Goal: Information Seeking & Learning: Find contact information

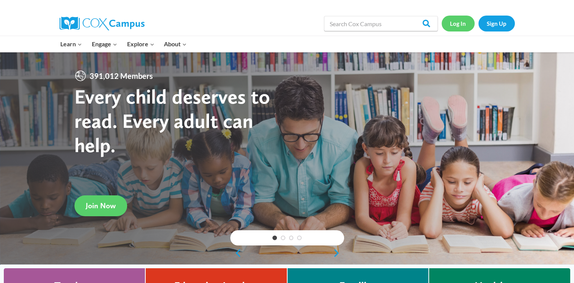
click at [458, 22] on link "Log In" at bounding box center [457, 24] width 33 height 16
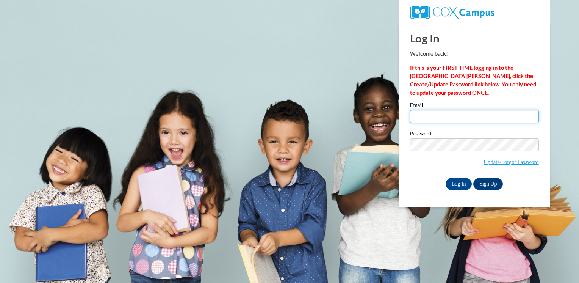
click at [459, 114] on input "Email" at bounding box center [474, 116] width 129 height 13
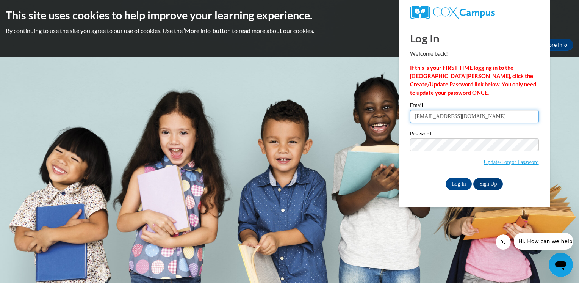
click at [492, 115] on input "whyshekhajohnson@yahoo.com" at bounding box center [474, 116] width 129 height 13
type input "w"
click at [492, 115] on input "Email" at bounding box center [474, 116] width 129 height 13
click at [441, 118] on input "whyshe" at bounding box center [474, 116] width 129 height 13
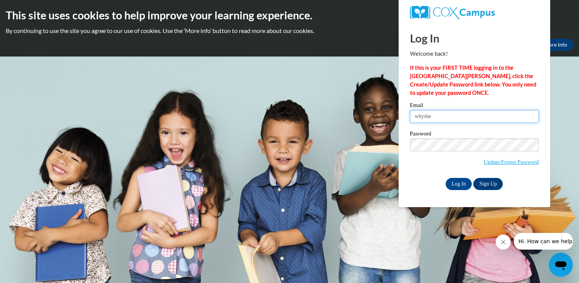
type input "[EMAIL_ADDRESS][DOMAIN_NAME]"
click at [466, 186] on input "Log In" at bounding box center [459, 184] width 27 height 12
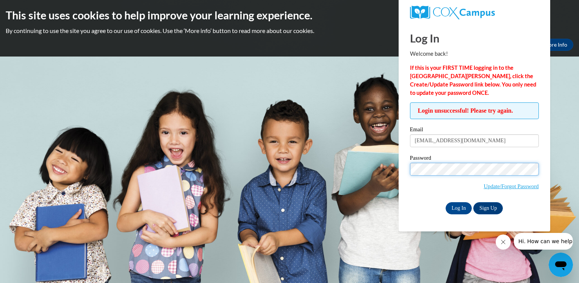
click at [446, 202] on input "Log In" at bounding box center [459, 208] width 27 height 12
click at [490, 186] on link "Update/Forgot Password" at bounding box center [511, 186] width 55 height 6
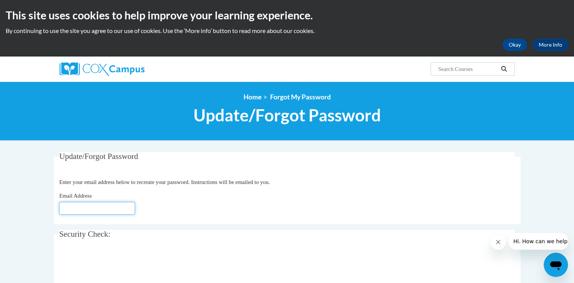
drag, startPoint x: 0, startPoint y: 0, endPoint x: 94, endPoint y: 211, distance: 231.2
click at [94, 211] on input "Email Address" at bounding box center [97, 208] width 76 height 13
type input "whyshekhajohnson@yahoo.com"
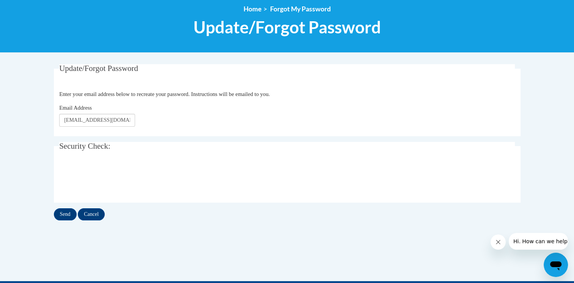
scroll to position [91, 0]
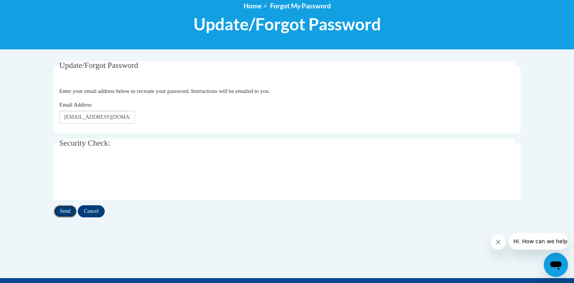
click at [69, 209] on input "Send" at bounding box center [65, 211] width 23 height 12
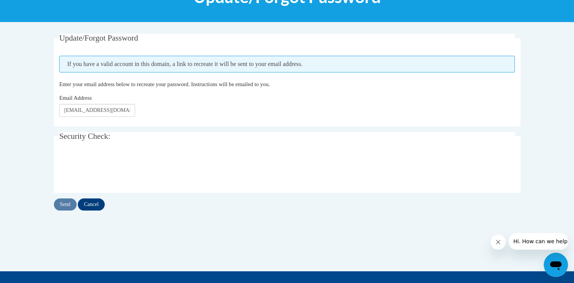
scroll to position [121, 0]
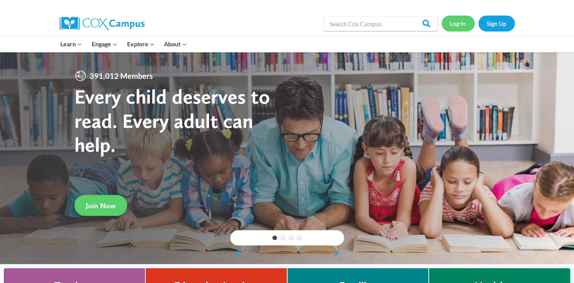
click at [451, 24] on link "Log In" at bounding box center [457, 24] width 33 height 16
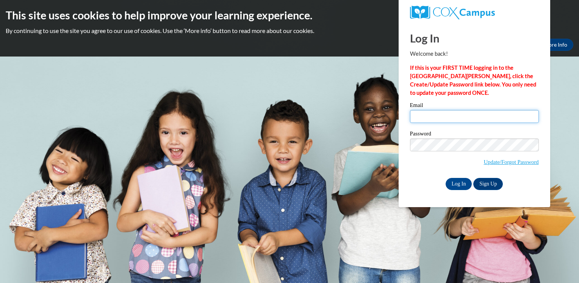
drag, startPoint x: 0, startPoint y: 0, endPoint x: 463, endPoint y: 116, distance: 476.8
click at [463, 116] on input "Email" at bounding box center [474, 116] width 129 height 13
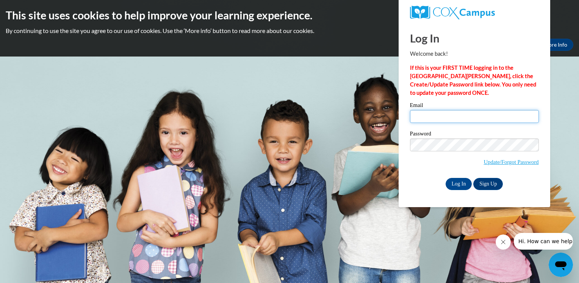
type input "[EMAIL_ADDRESS][DOMAIN_NAME]"
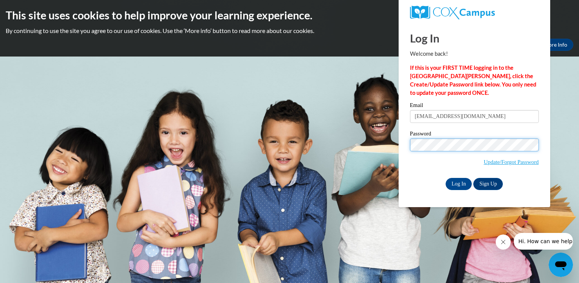
click at [446, 178] on input "Log In" at bounding box center [459, 184] width 27 height 12
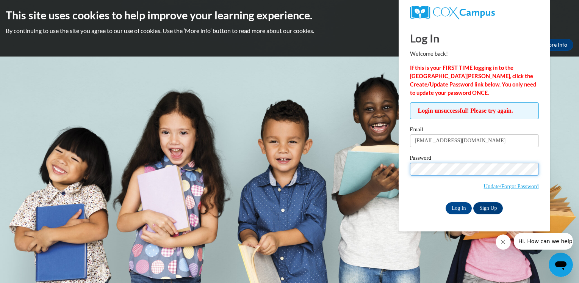
click at [446, 202] on input "Log In" at bounding box center [459, 208] width 27 height 12
click at [493, 188] on link "Update/Forgot Password" at bounding box center [511, 186] width 55 height 6
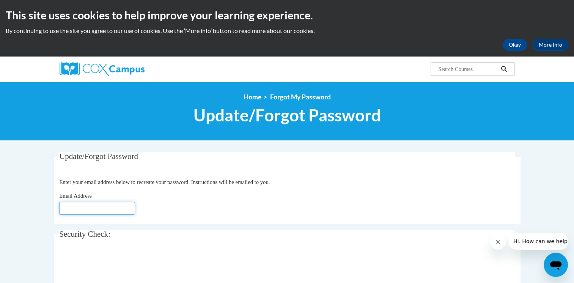
click at [118, 204] on input "Email Address" at bounding box center [97, 208] width 76 height 13
type input "[EMAIL_ADDRESS][DOMAIN_NAME]"
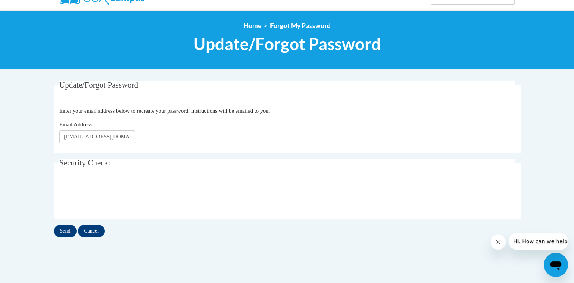
scroll to position [76, 0]
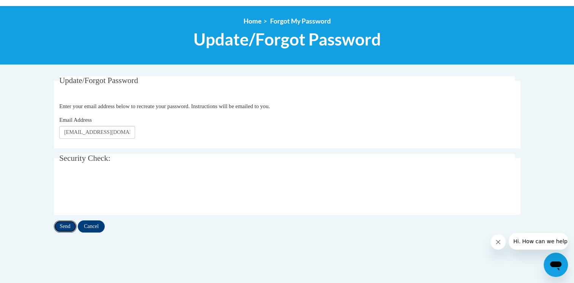
click at [67, 220] on input "Send" at bounding box center [65, 226] width 23 height 12
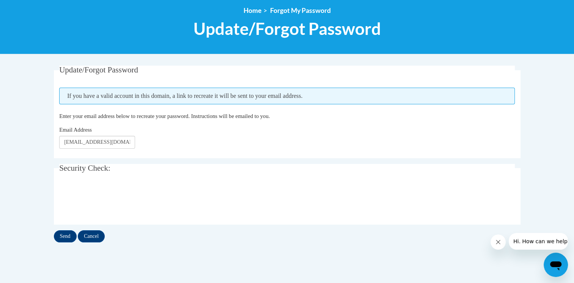
scroll to position [91, 0]
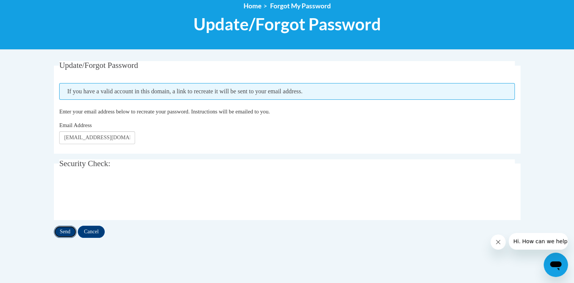
click at [70, 227] on input "Send" at bounding box center [65, 232] width 23 height 12
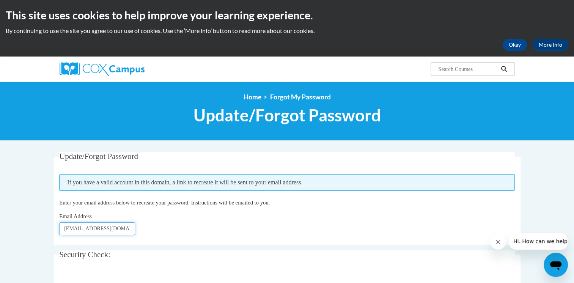
drag, startPoint x: 0, startPoint y: 0, endPoint x: 70, endPoint y: 227, distance: 237.3
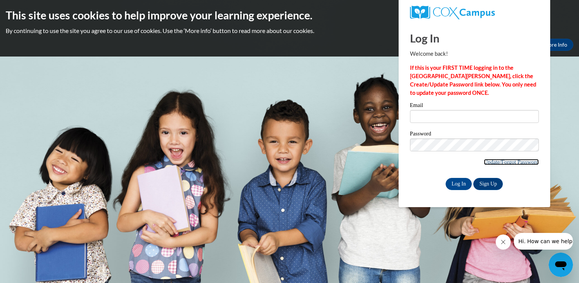
click at [492, 161] on link "Update/Forgot Password" at bounding box center [511, 162] width 55 height 6
click at [425, 119] on input "Email" at bounding box center [474, 116] width 129 height 13
type input "whyshekhajohnson@yahoo.com"
click at [508, 160] on link "Update/Forgot Password" at bounding box center [511, 162] width 55 height 6
click at [461, 181] on input "Log In" at bounding box center [459, 184] width 27 height 12
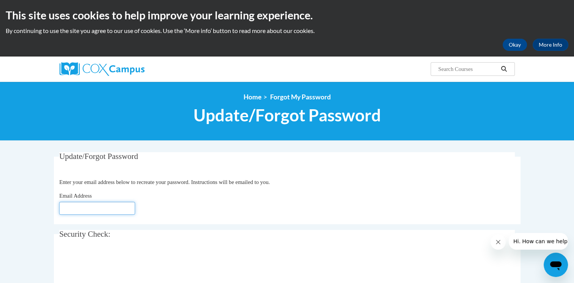
click at [120, 211] on input "Email Address" at bounding box center [97, 208] width 76 height 13
type input "[EMAIL_ADDRESS][DOMAIN_NAME]"
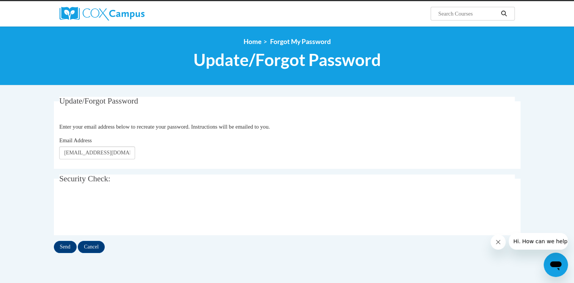
scroll to position [56, 0]
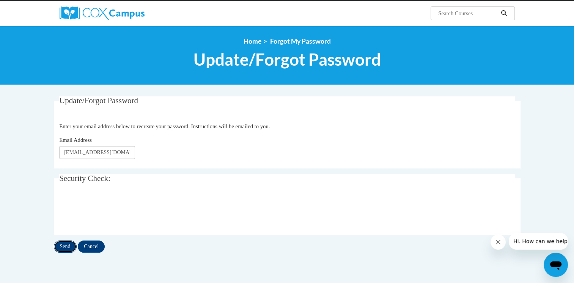
click at [64, 243] on input "Send" at bounding box center [65, 246] width 23 height 12
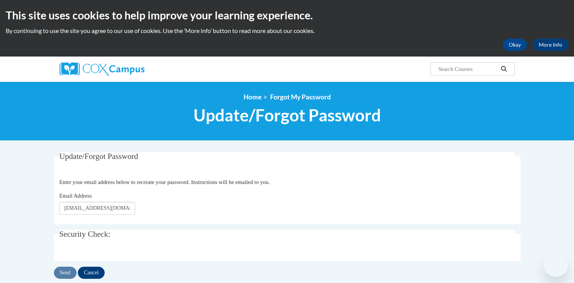
scroll to position [129, 0]
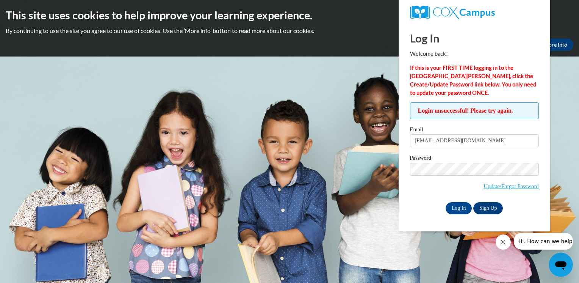
click at [332, 30] on p "By continuing to use the site you agree to our use of cookies. Use the ‘More in…" at bounding box center [290, 31] width 568 height 8
click at [566, 266] on icon "Open messaging window" at bounding box center [561, 265] width 14 height 14
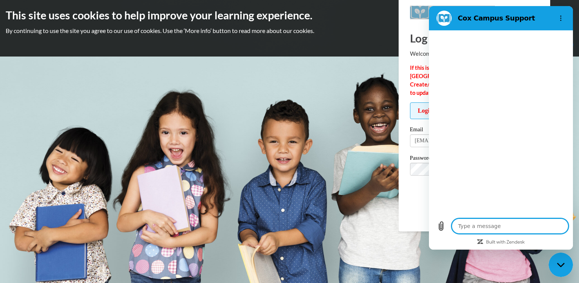
type textarea "x"
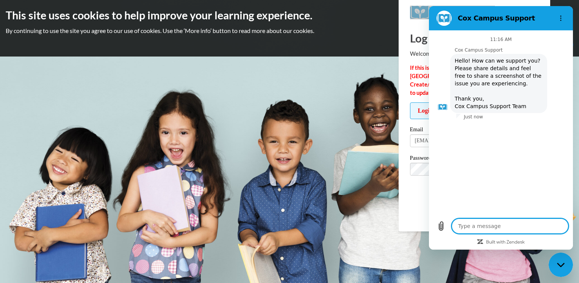
click at [545, 231] on textarea at bounding box center [510, 225] width 117 height 15
type textarea "h"
type textarea "x"
type textarea "ha"
type textarea "x"
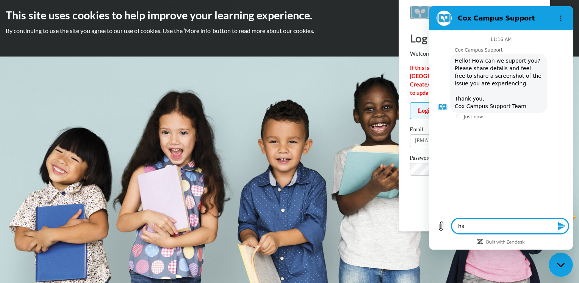
type textarea "h"
type textarea "x"
type textarea "I"
type textarea "x"
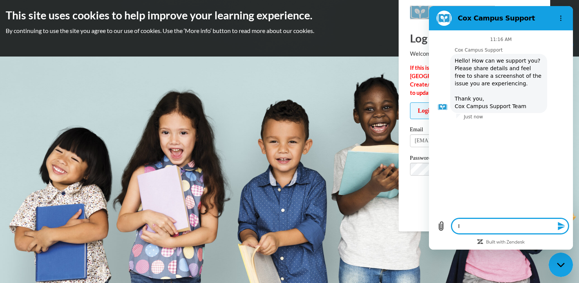
type textarea "I"
type textarea "x"
type textarea "I a"
type textarea "x"
type textarea "I am"
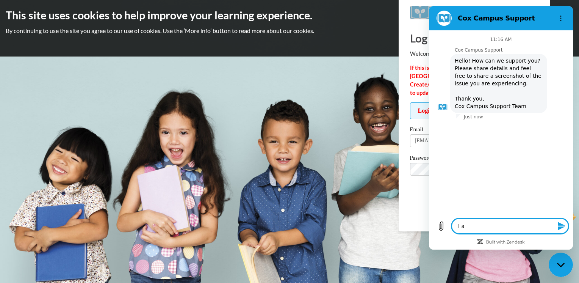
type textarea "x"
type textarea "I am"
type textarea "x"
type textarea "I am h"
type textarea "x"
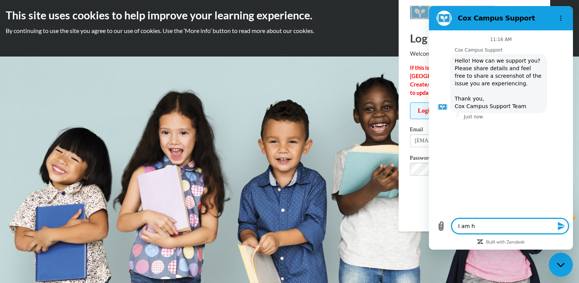
type textarea "I am ha"
type textarea "x"
type textarea "I am hav"
type textarea "x"
type textarea "I am havi"
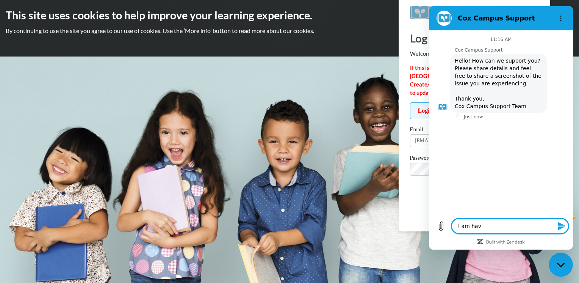
type textarea "x"
type textarea "I am havin"
type textarea "x"
type textarea "I am having"
type textarea "x"
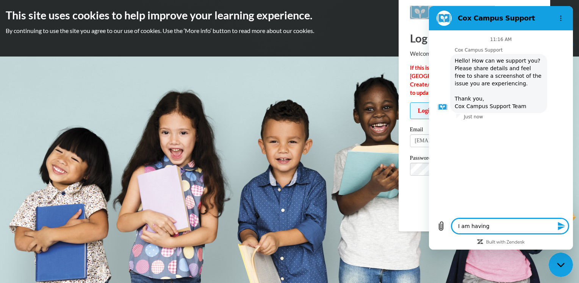
type textarea "I am having"
type textarea "x"
type textarea "I am having t"
type textarea "x"
type textarea "I am having tr"
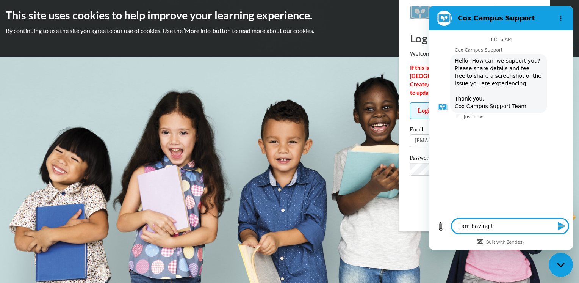
type textarea "x"
type textarea "I am having tro"
type textarea "x"
type textarea "I am having trou"
type textarea "x"
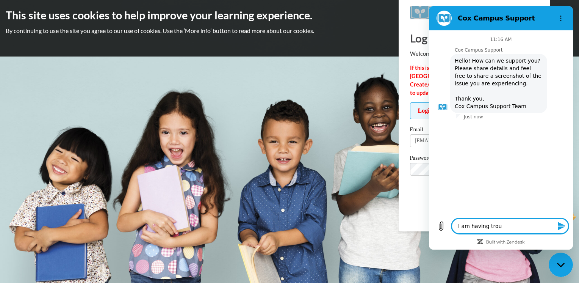
type textarea "I am having troun"
type textarea "x"
type textarea "I am having trou"
type textarea "x"
type textarea "I am having troub"
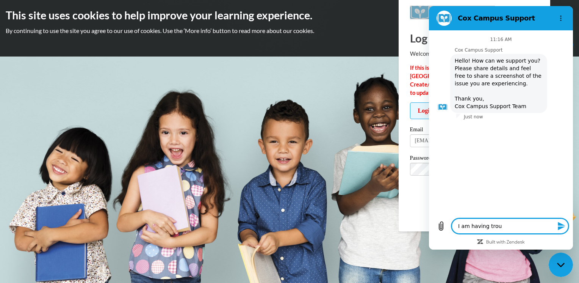
type textarea "x"
type textarea "I am having troubl"
type textarea "x"
type textarea "I am having trouble"
type textarea "x"
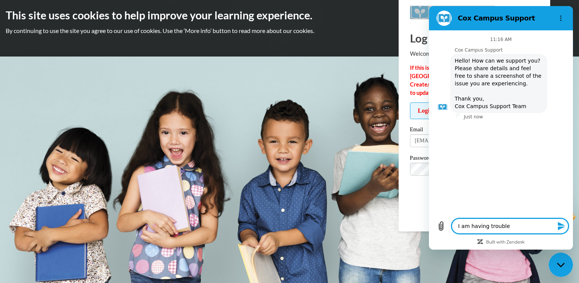
type textarea "I am having trouble"
type textarea "x"
type textarea "I am having trouble l"
type textarea "x"
type textarea "I am having trouble lo"
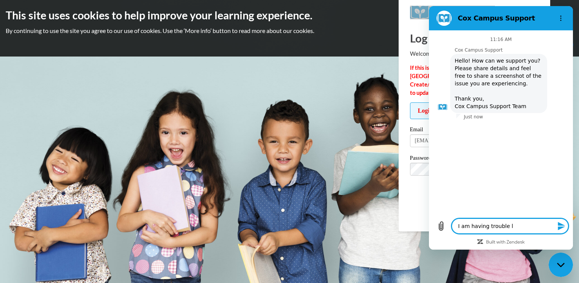
type textarea "x"
type textarea "I am having trouble log"
type textarea "x"
type textarea "I am having trouble logg"
type textarea "x"
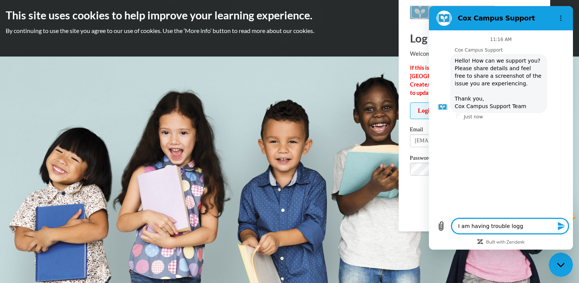
type textarea "I am having trouble loggi"
type textarea "x"
type textarea "I am having trouble loggin"
type textarea "x"
type textarea "I am having trouble logging"
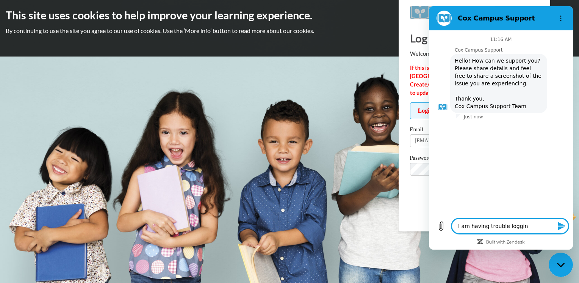
type textarea "x"
type textarea "I am having trouble logging"
type textarea "x"
type textarea "I am having trouble logging i"
type textarea "x"
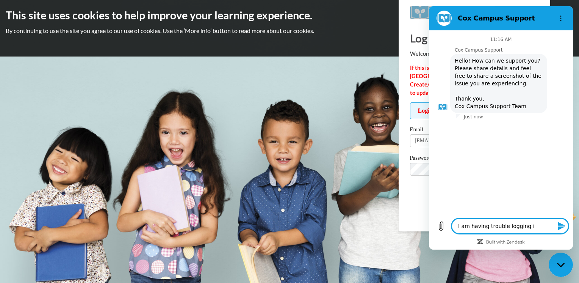
type textarea "I am having trouble logging in"
type textarea "x"
type textarea "I am having trouble logging in"
type textarea "x"
type textarea "I am having trouble logging in w"
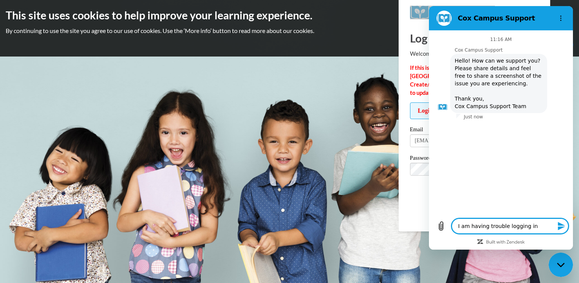
type textarea "x"
type textarea "I am having trouble logging in wi"
type textarea "x"
type textarea "I am having trouble logging in wit"
type textarea "x"
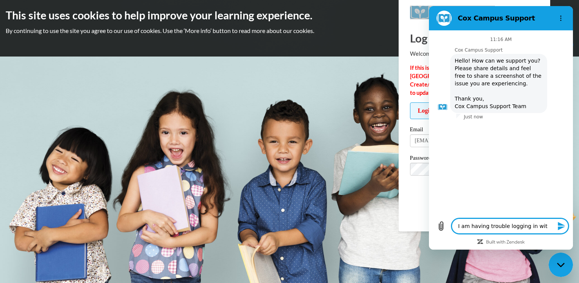
type textarea "I am having trouble logging in with"
type textarea "x"
type textarea "I am having trouble logging in with"
type textarea "x"
type textarea "I am having trouble logging in with m"
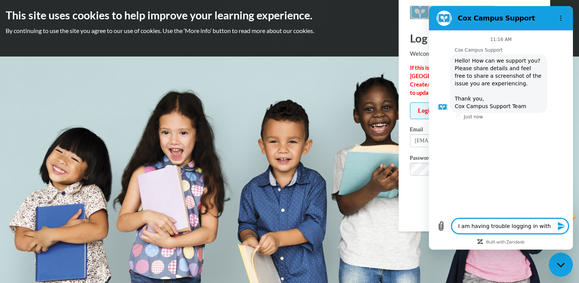
type textarea "x"
type textarea "I am having trouble logging in with my"
type textarea "x"
type textarea "I am having trouble logging in with my"
type textarea "x"
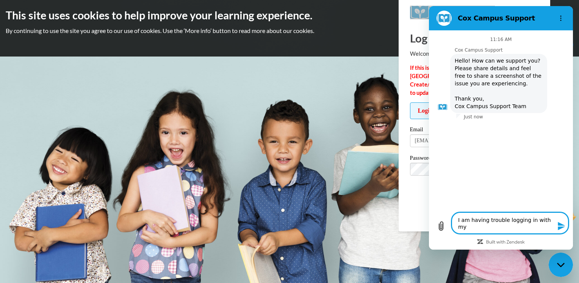
type textarea "I am having trouble logging in with my n"
type textarea "x"
type textarea "I am having trouble logging in with my ne"
type textarea "x"
type textarea "I am having trouble logging in with my new"
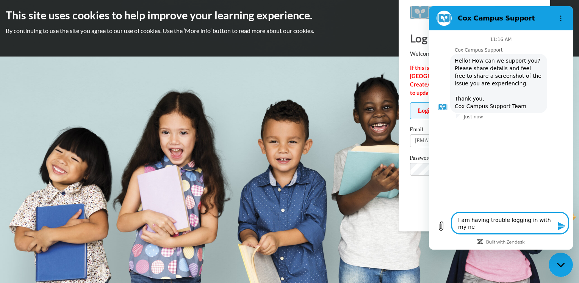
type textarea "x"
type textarea "I am having trouble logging in with my new"
type textarea "x"
type textarea "I am having trouble logging in with my new p"
type textarea "x"
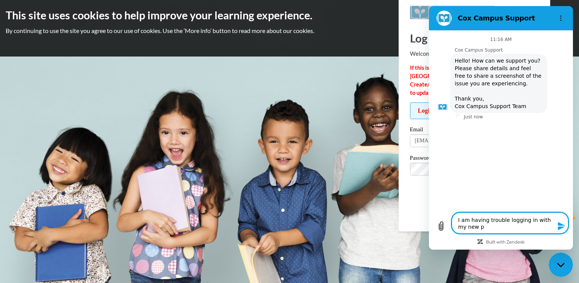
type textarea "I am having trouble logging in with my new pa"
type textarea "x"
type textarea "I am having trouble logging in with my new pas"
type textarea "x"
type textarea "I am having trouble logging in with my new pass"
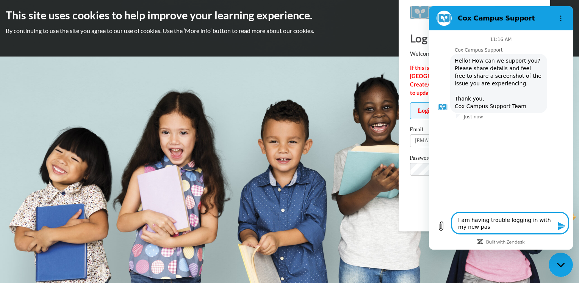
type textarea "x"
type textarea "I am having trouble logging in with my new passw"
type textarea "x"
type textarea "I am having trouble logging in with my new passwo"
type textarea "x"
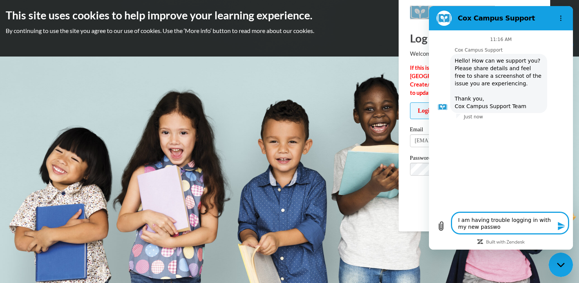
type textarea "I am having trouble logging in with my new passwor"
type textarea "x"
type textarea "I am having trouble logging in with my new password"
type textarea "x"
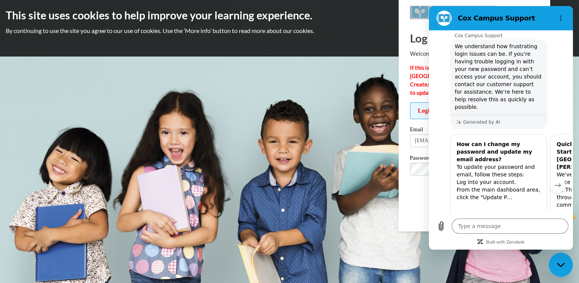
scroll to position [111, 0]
click at [556, 177] on button "Next item" at bounding box center [557, 184] width 15 height 15
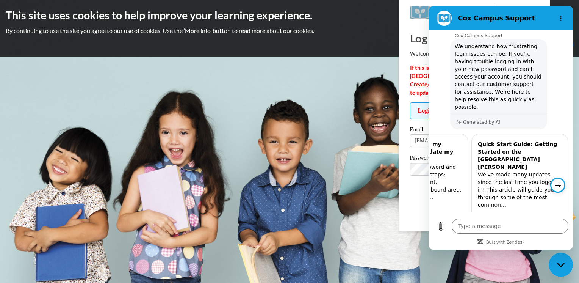
scroll to position [0, 90]
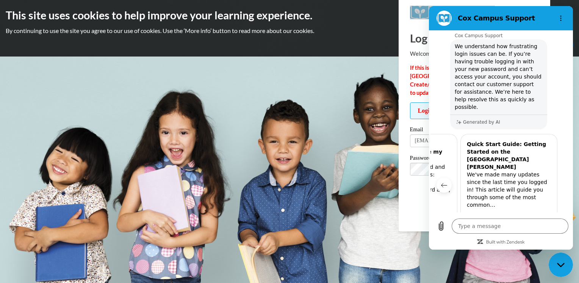
click at [525, 218] on link "View article" at bounding box center [509, 225] width 90 height 15
type textarea "x"
click at [561, 20] on circle "Options menu" at bounding box center [561, 20] width 1 height 1
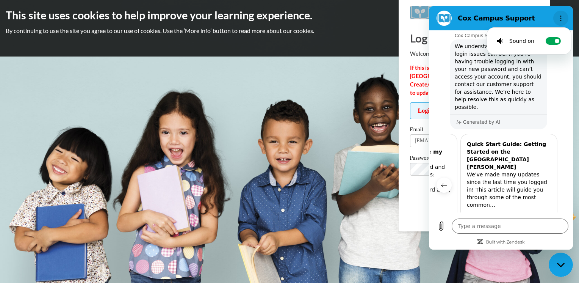
click at [561, 20] on circle "Options menu" at bounding box center [561, 20] width 1 height 1
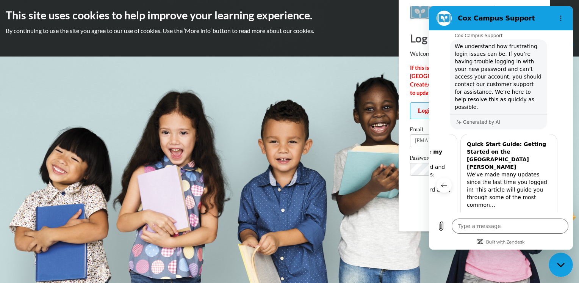
click at [376, 36] on div "This site uses cookies to help improve your learning experience. By continuing …" at bounding box center [289, 28] width 579 height 56
click at [359, 131] on body "This site uses cookies to help improve your learning experience. By continuing …" at bounding box center [289, 141] width 579 height 283
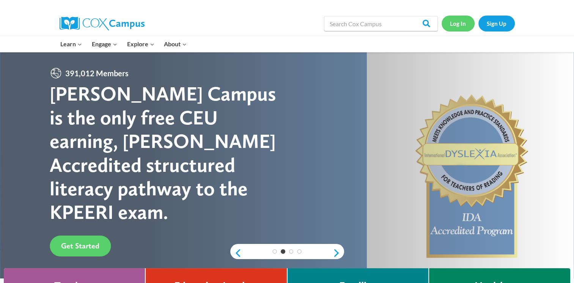
click at [461, 22] on link "Log In" at bounding box center [457, 24] width 33 height 16
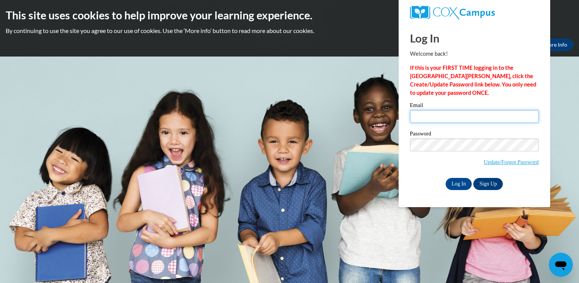
click at [508, 120] on input "Email" at bounding box center [474, 116] width 129 height 13
type input "[EMAIL_ADDRESS][DOMAIN_NAME]"
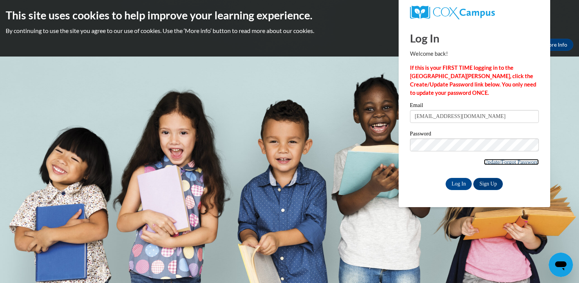
click at [492, 160] on link "Update/Forgot Password" at bounding box center [511, 162] width 55 height 6
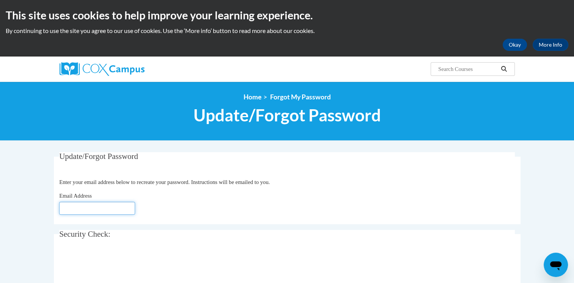
click at [112, 205] on input "Email Address" at bounding box center [97, 208] width 76 height 13
type input "[EMAIL_ADDRESS][DOMAIN_NAME]"
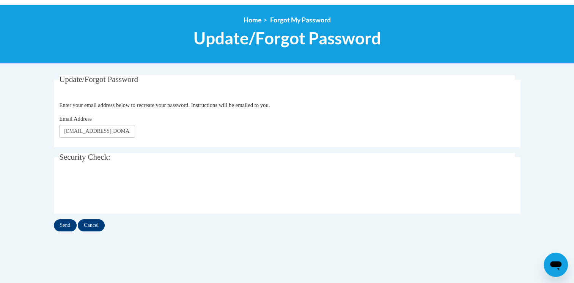
scroll to position [91, 0]
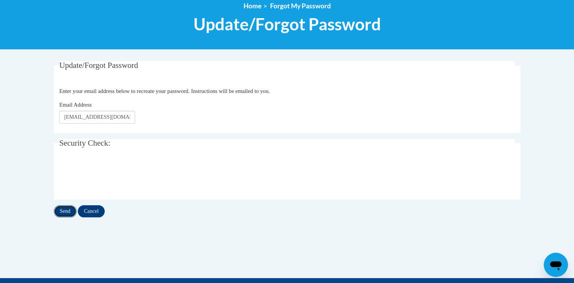
click at [64, 215] on input "Send" at bounding box center [65, 211] width 23 height 12
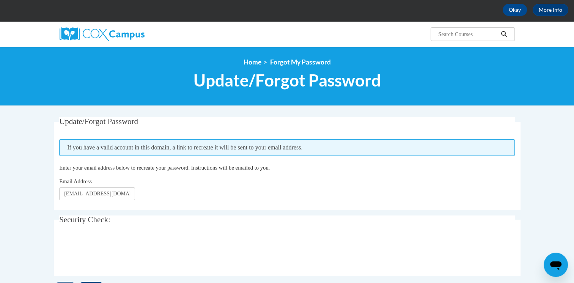
scroll to position [30, 0]
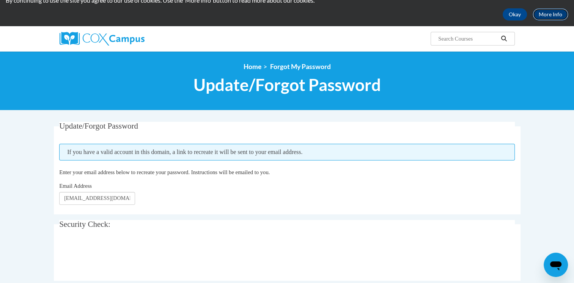
click at [554, 11] on link "More Info" at bounding box center [550, 14] width 36 height 12
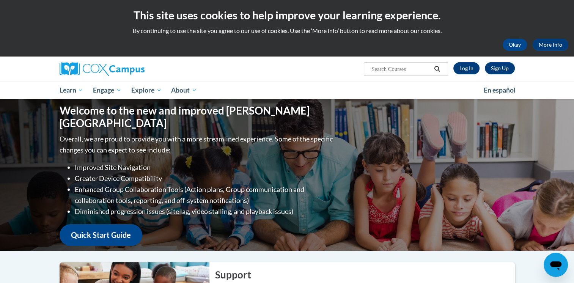
click at [561, 270] on icon "Open messaging window" at bounding box center [556, 265] width 14 height 14
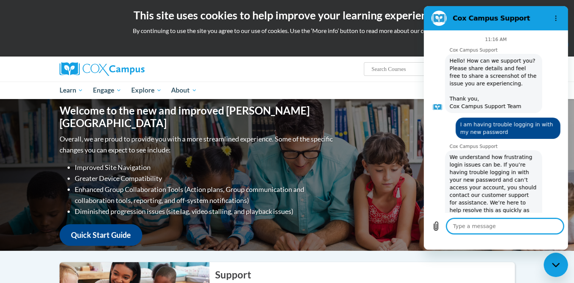
scroll to position [156, 0]
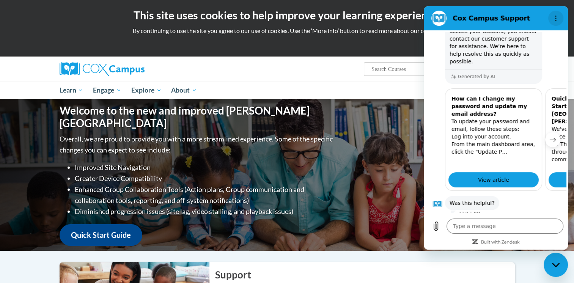
click at [561, 16] on button "Options menu" at bounding box center [555, 18] width 15 height 15
click at [396, 41] on div "Okay More Info" at bounding box center [287, 45] width 562 height 12
type textarea "x"
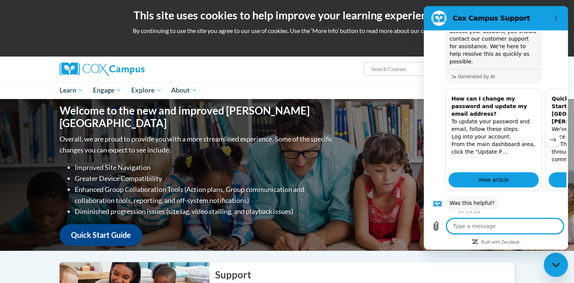
click at [489, 225] on textarea at bounding box center [504, 225] width 117 height 15
type textarea "w"
type textarea "x"
type textarea "wh"
type textarea "x"
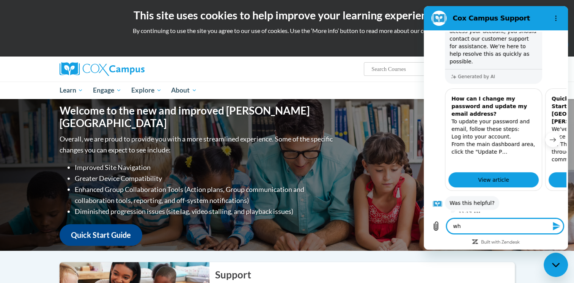
type textarea "who"
type textarea "x"
type textarea "who"
type textarea "x"
type textarea "who d"
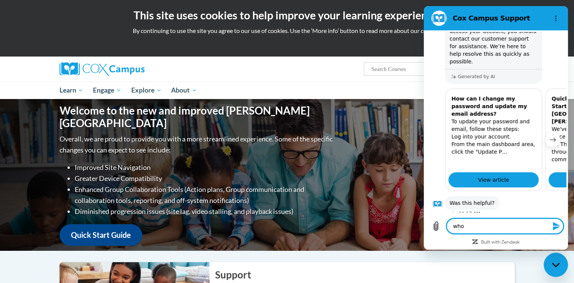
type textarea "x"
type textarea "who do"
type textarea "x"
type textarea "who do"
type textarea "x"
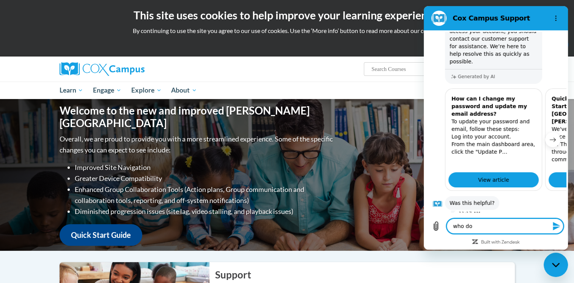
type textarea "who do i"
type textarea "x"
type textarea "who do i"
type textarea "x"
type textarea "who do i e"
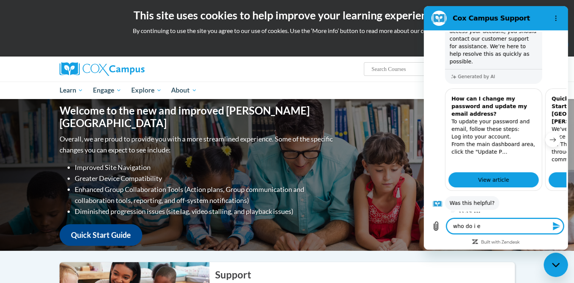
type textarea "x"
type textarea "who do i em"
type textarea "x"
type textarea "who do i ema"
type textarea "x"
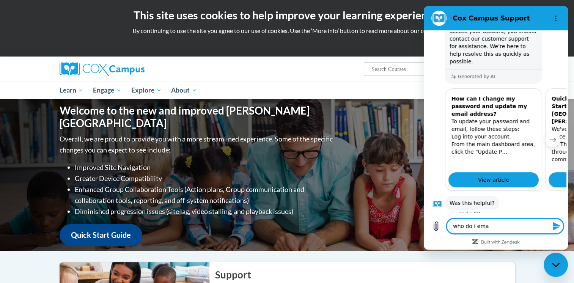
type textarea "who do i emai"
type textarea "x"
type textarea "who do i email"
type textarea "x"
type textarea "who do i email"
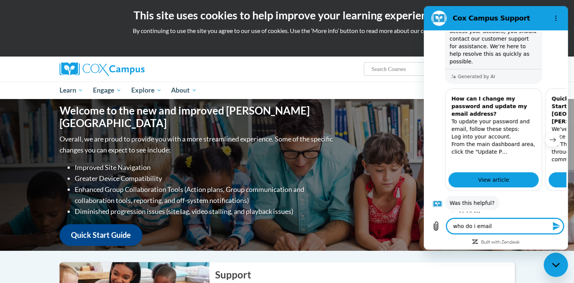
type textarea "x"
type textarea "who do i email"
type textarea "x"
type textarea "who do i emai"
type textarea "x"
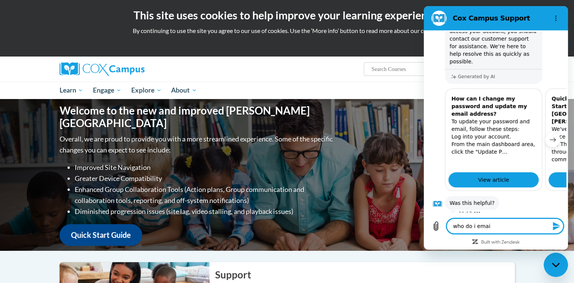
type textarea "who do i ema"
type textarea "x"
type textarea "who do i em"
type textarea "x"
type textarea "who do i e"
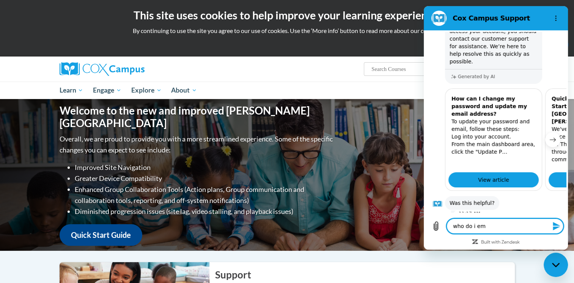
type textarea "x"
type textarea "who do i"
type textarea "x"
type textarea "who do i"
type textarea "x"
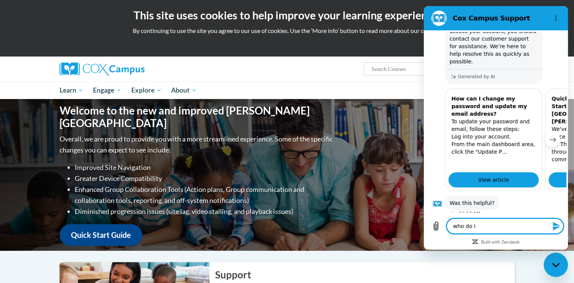
type textarea "who do"
type textarea "x"
type textarea "who do I"
type textarea "x"
type textarea "who do I"
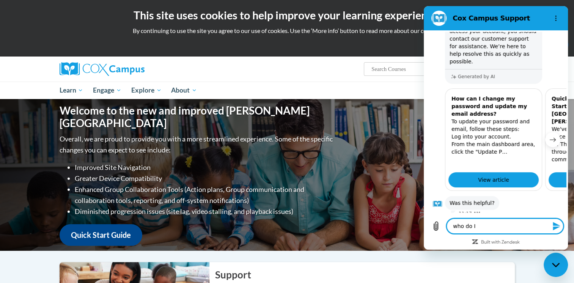
type textarea "x"
type textarea "who do I e"
type textarea "x"
type textarea "who do I em"
type textarea "x"
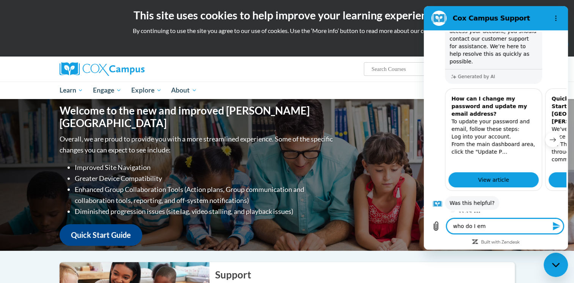
type textarea "who do I ema"
type textarea "x"
type textarea "who do I emai"
type textarea "x"
type textarea "who do I email"
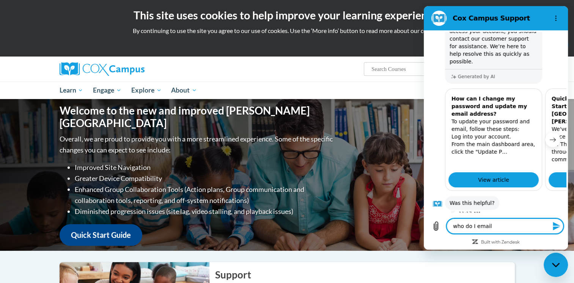
type textarea "x"
type textarea "who do I email"
type textarea "x"
type textarea "who do I email f"
type textarea "x"
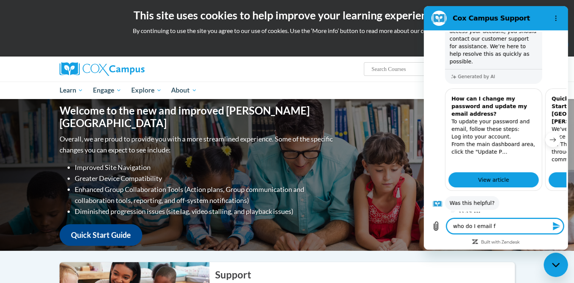
type textarea "who do I email fo"
type textarea "x"
type textarea "who do I email for"
type textarea "x"
type textarea "who do I email for"
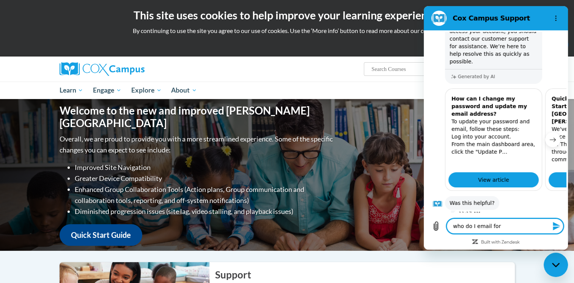
type textarea "x"
type textarea "who do I email for t"
type textarea "x"
type textarea "who do I email for te"
type textarea "x"
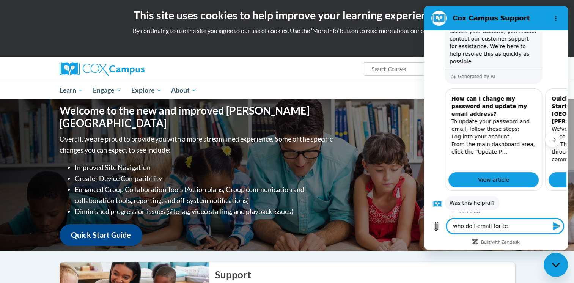
type textarea "who do I email for tea"
type textarea "x"
type textarea "who do I email for teac"
type textarea "x"
type textarea "who do I email for teach"
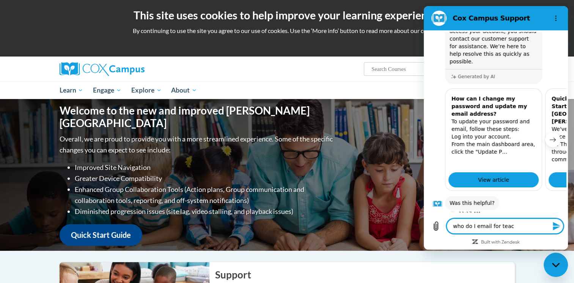
type textarea "x"
type textarea "who do I email for teach"
type textarea "x"
type textarea "who do I email for teach s"
type textarea "x"
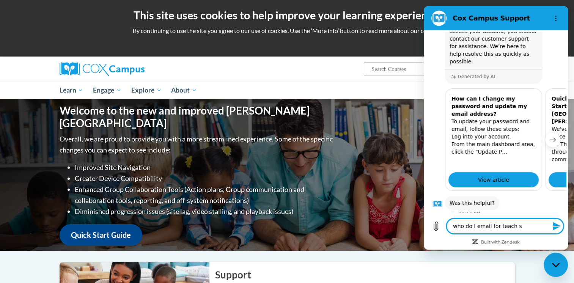
type textarea "who do I email for teach su"
type textarea "x"
type textarea "who do I email for teach sup"
type textarea "x"
type textarea "who do I email for teach supp"
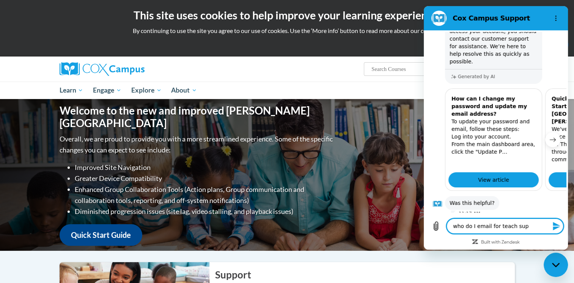
type textarea "x"
type textarea "who do I email for teach suppo"
type textarea "x"
type textarea "who do I email for teach suppor"
type textarea "x"
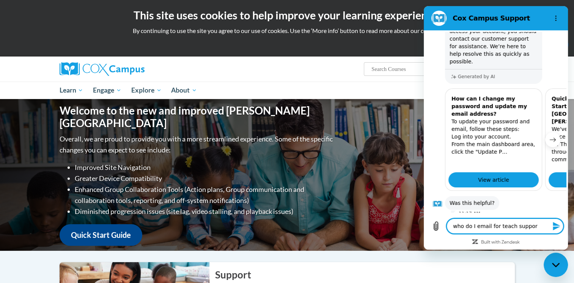
type textarea "who do I email for teach support"
type textarea "x"
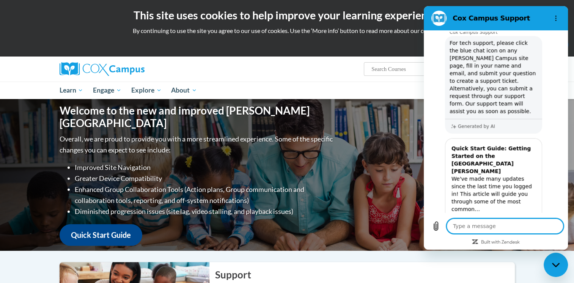
scroll to position [389, 0]
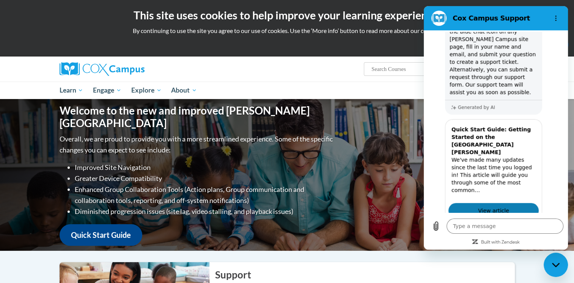
click at [517, 203] on link "View article" at bounding box center [493, 210] width 90 height 15
type textarea "x"
